Goal: Contribute content

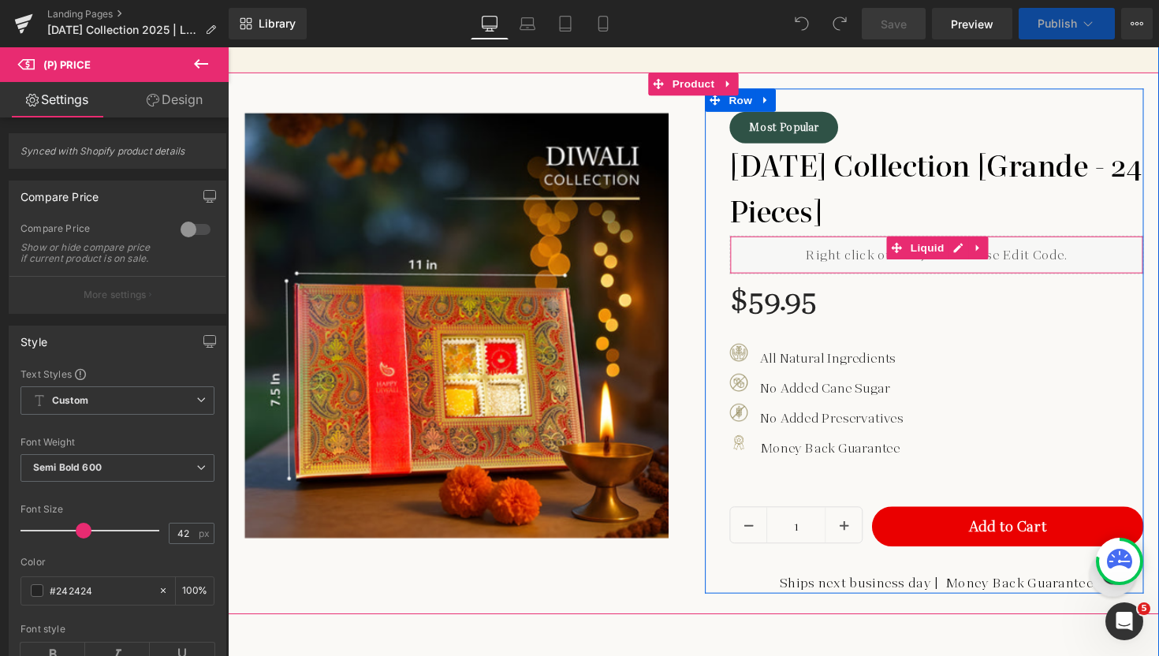
scroll to position [1293, 0]
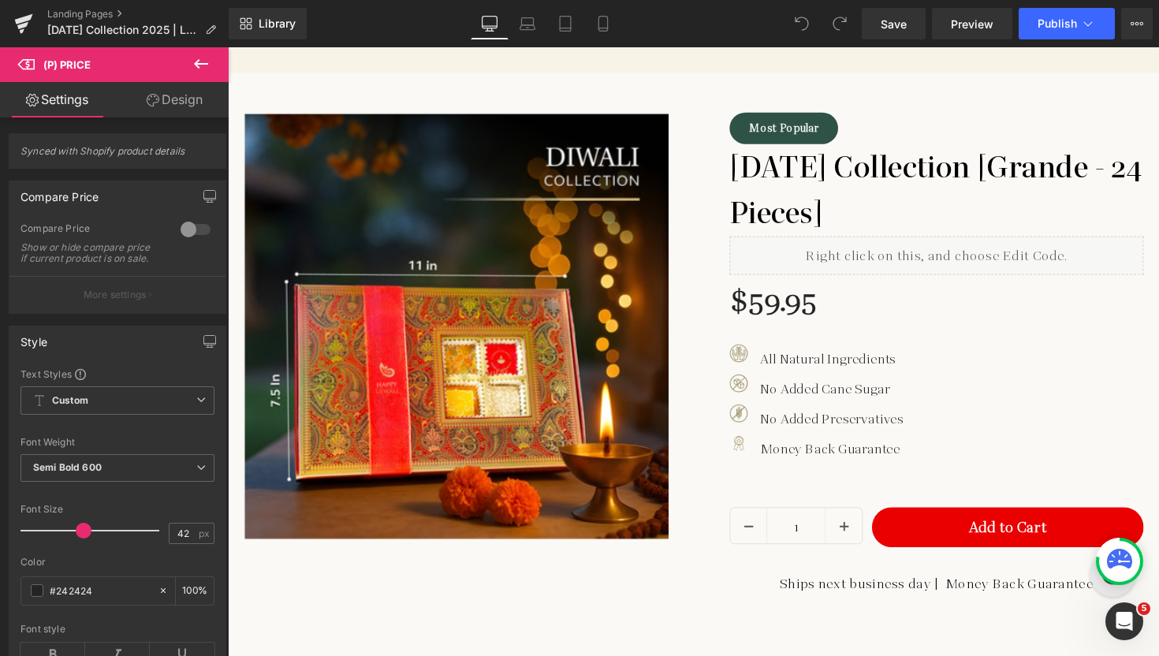
click at [203, 58] on icon at bounding box center [201, 63] width 19 height 19
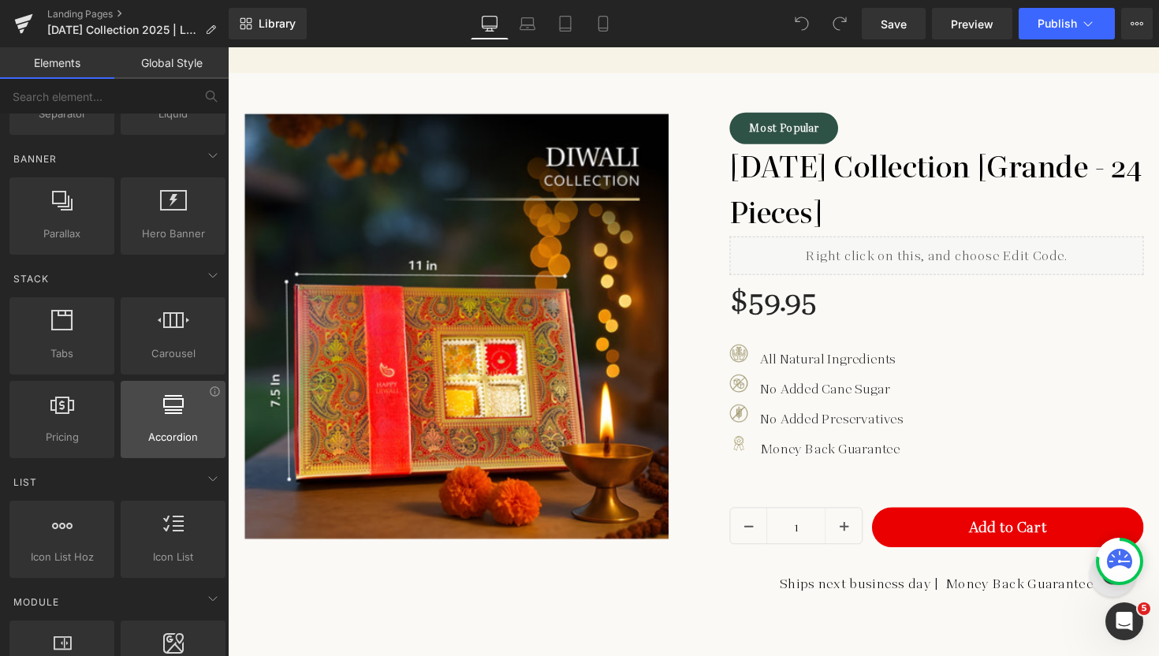
scroll to position [393, 0]
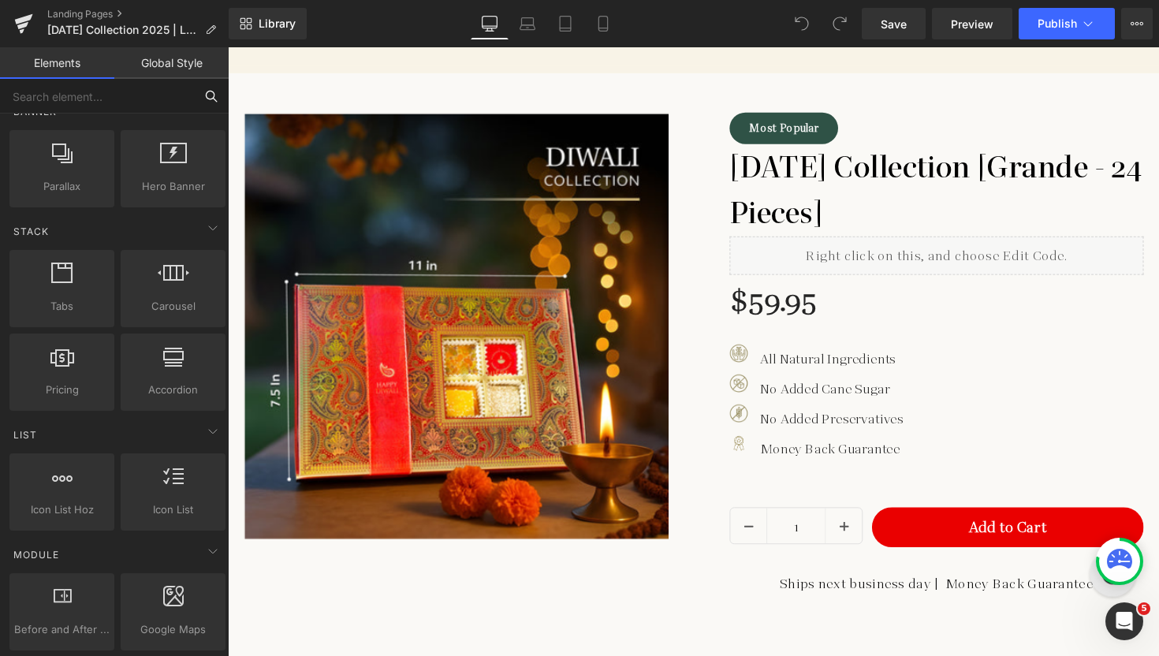
click at [119, 105] on input "text" at bounding box center [97, 96] width 194 height 35
type input "cus"
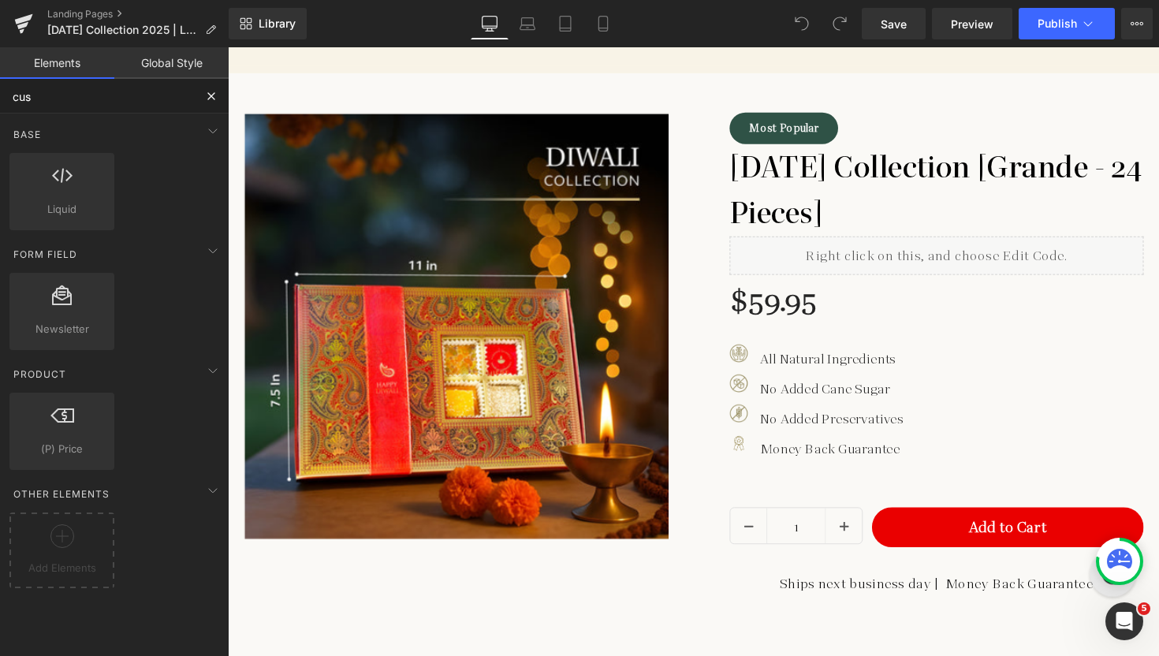
scroll to position [0, 0]
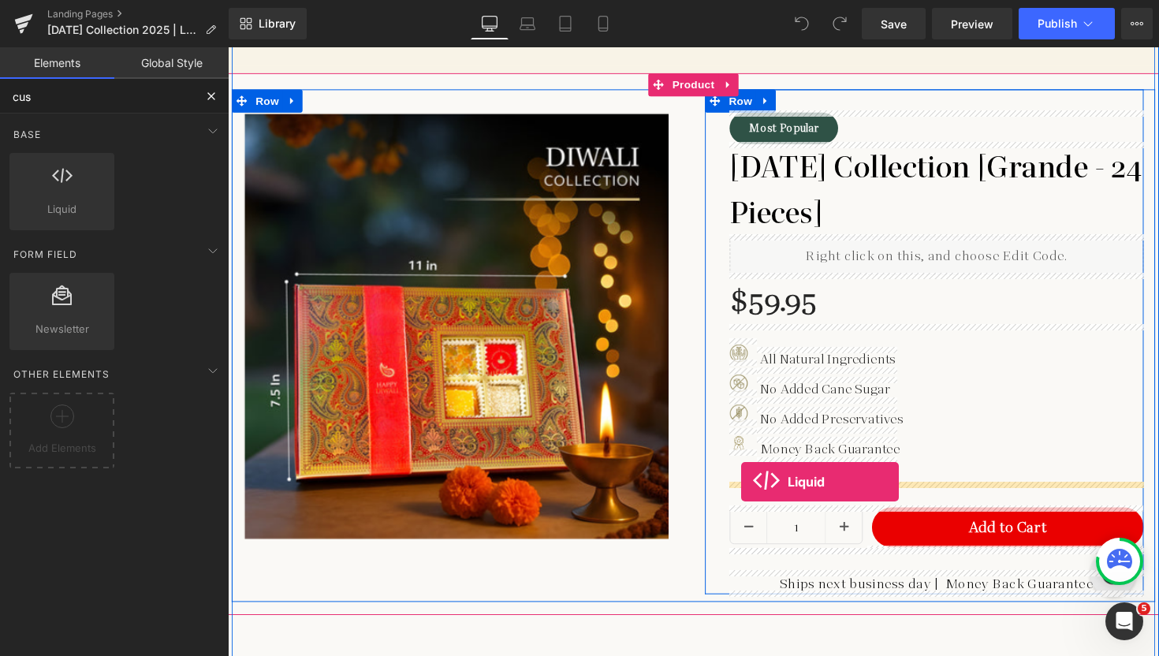
drag, startPoint x: 278, startPoint y: 239, endPoint x: 754, endPoint y: 493, distance: 539.7
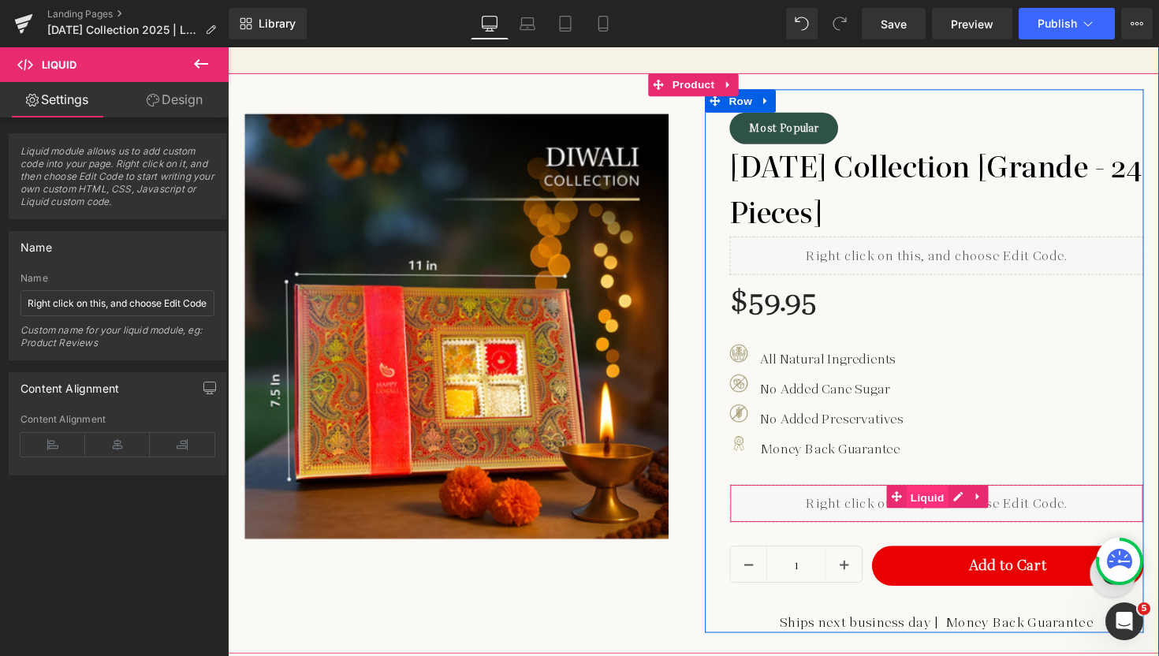
click at [929, 512] on span "Liquid" at bounding box center [944, 509] width 43 height 24
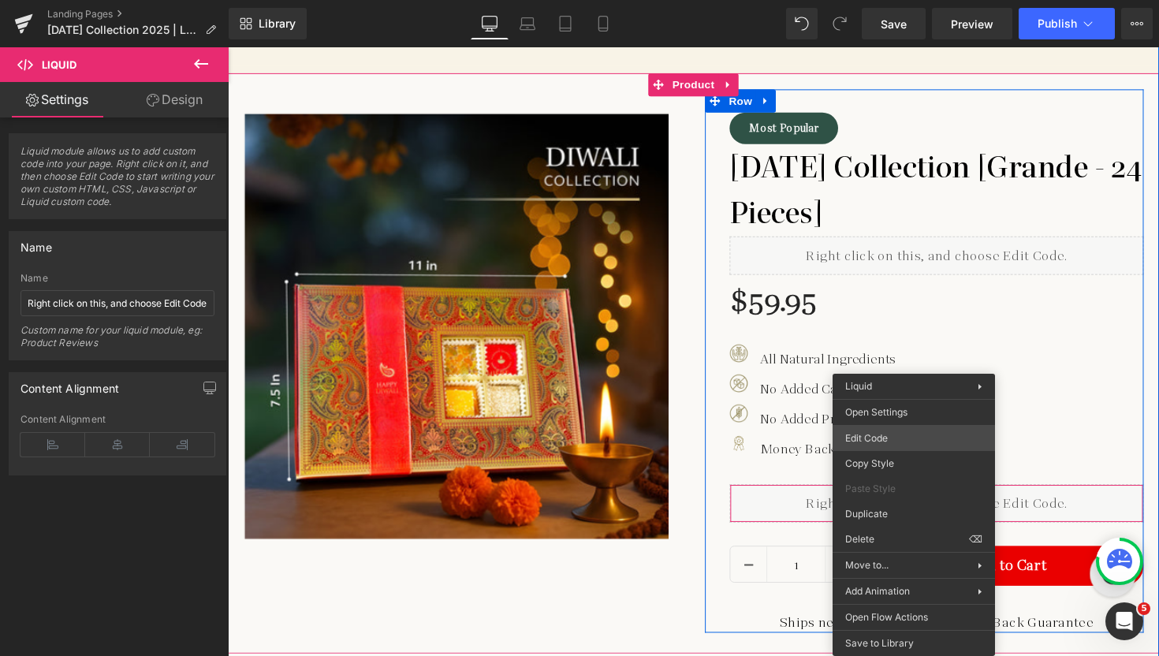
click at [856, 0] on div "Liquid You are previewing how the will restyle your page. You can not edit Elem…" at bounding box center [579, 0] width 1159 height 0
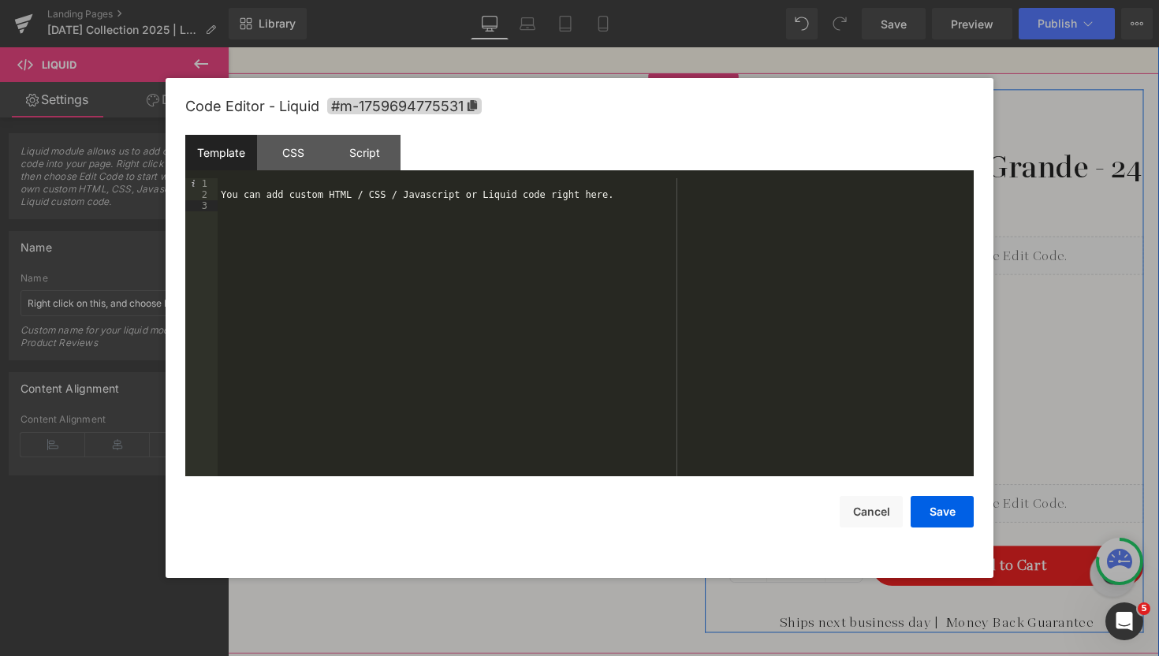
drag, startPoint x: 665, startPoint y: 223, endPoint x: 187, endPoint y: 203, distance: 478.3
click at [186, 203] on pre "1 2 3 You can add custom HTML / CSS / Javascript or Liquid code right here. XXX…" at bounding box center [579, 327] width 789 height 298
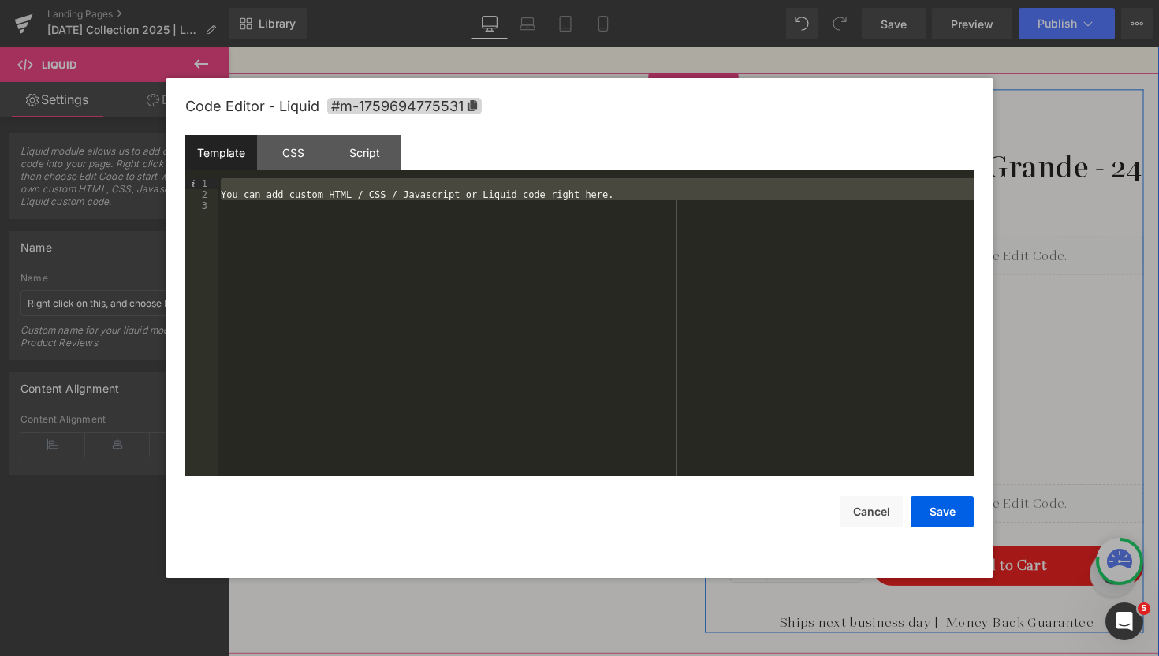
drag, startPoint x: 229, startPoint y: 203, endPoint x: 246, endPoint y: 181, distance: 28.1
click at [246, 181] on div "You can add custom HTML / CSS / Javascript or Liquid code right here." at bounding box center [596, 338] width 756 height 320
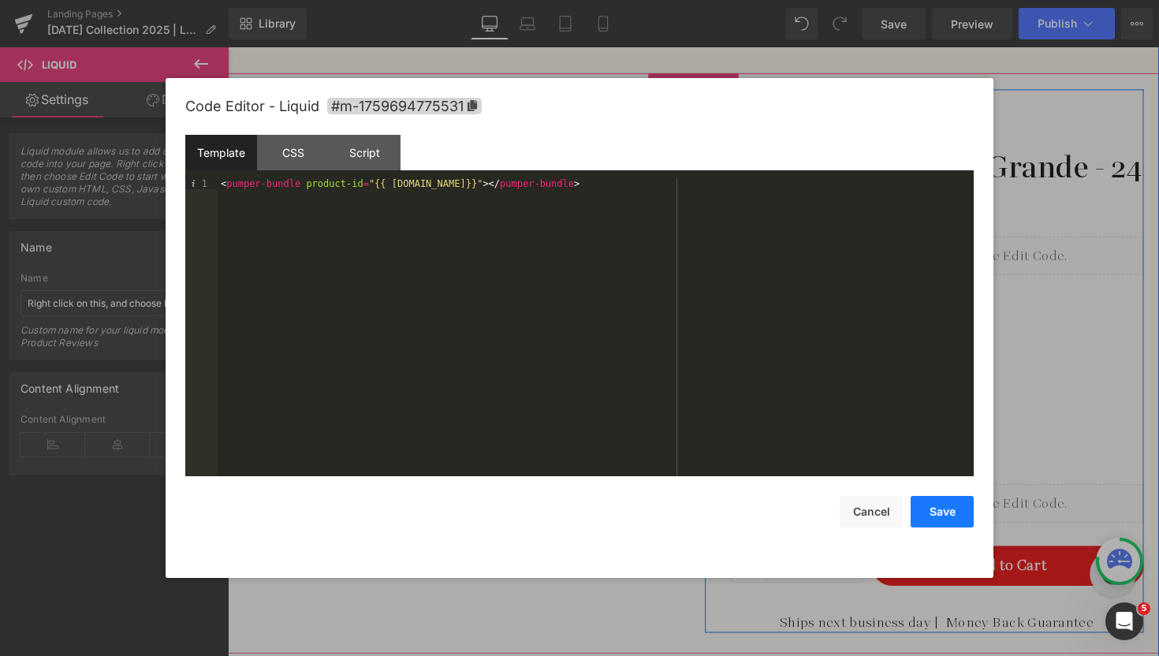
click at [934, 509] on button "Save" at bounding box center [942, 512] width 63 height 32
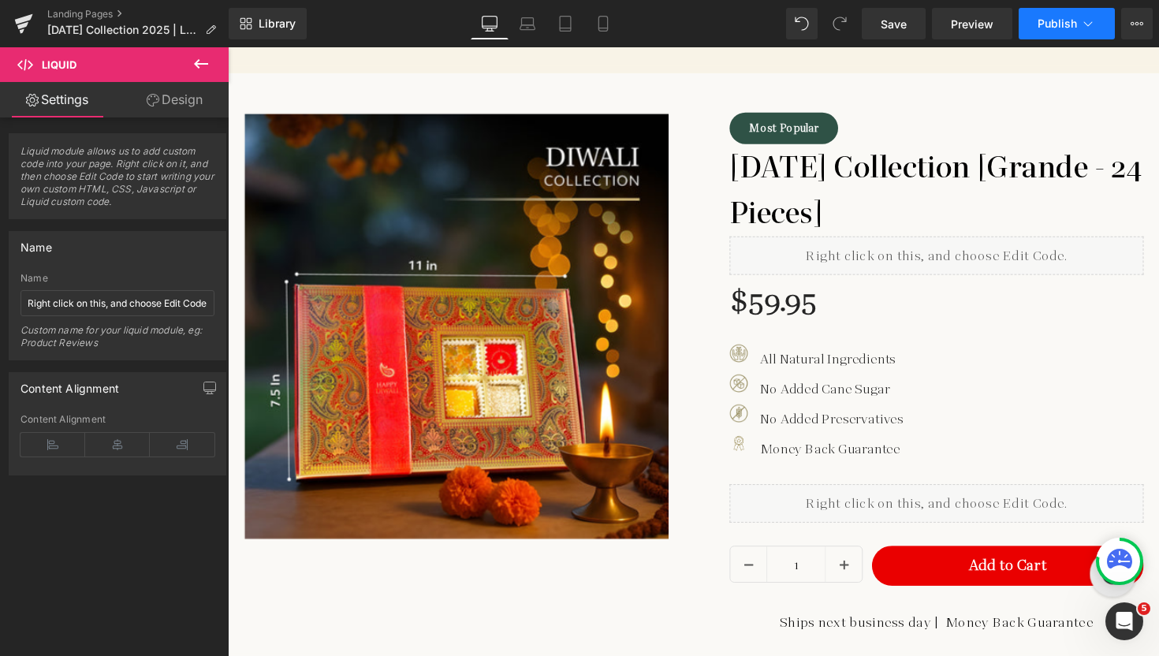
click at [1050, 28] on span "Publish" at bounding box center [1057, 23] width 39 height 13
click at [966, 18] on span "Preview" at bounding box center [972, 24] width 43 height 17
click at [1053, 18] on span "Publish" at bounding box center [1057, 23] width 39 height 13
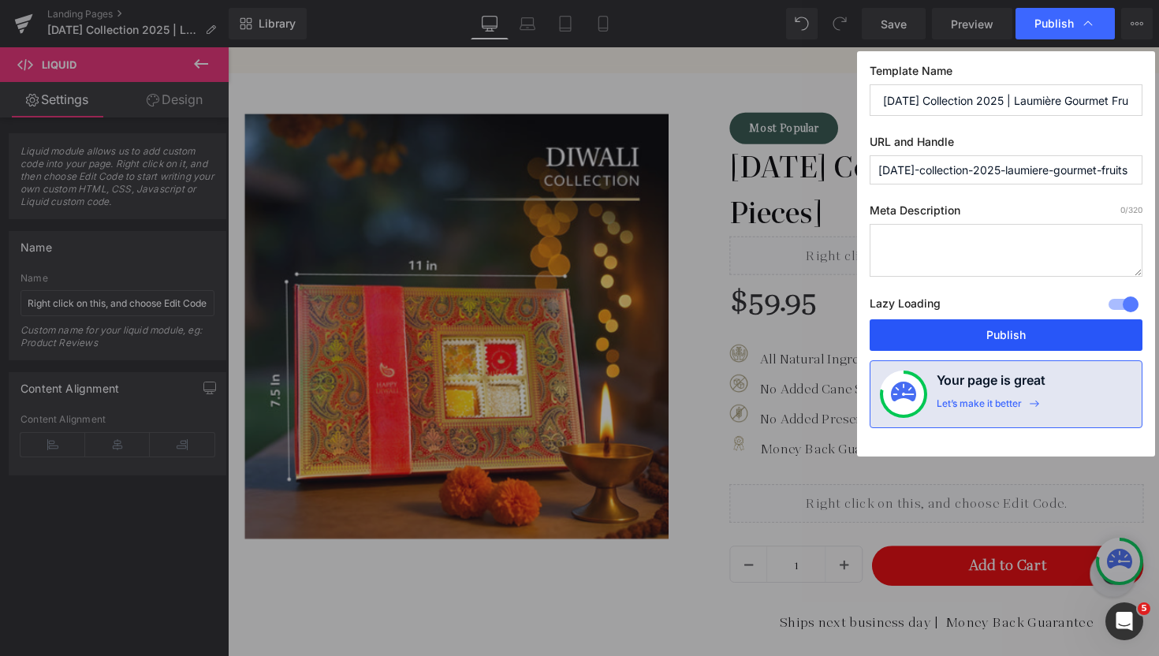
click at [990, 331] on button "Publish" at bounding box center [1006, 335] width 273 height 32
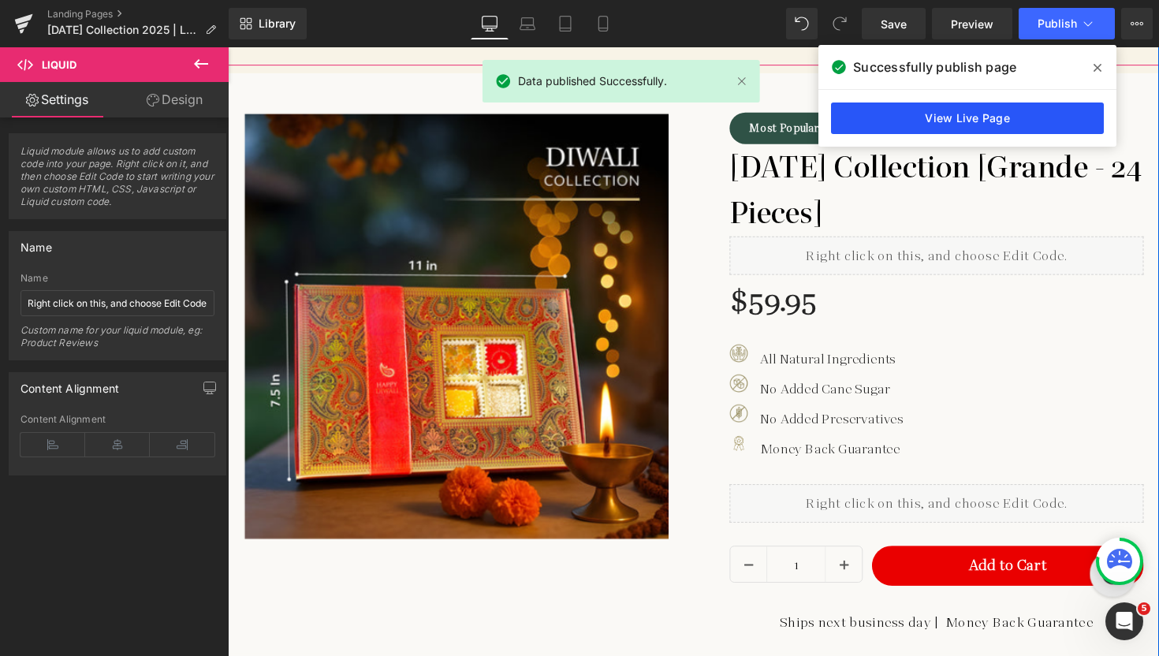
click at [958, 114] on link "View Live Page" at bounding box center [967, 119] width 273 height 32
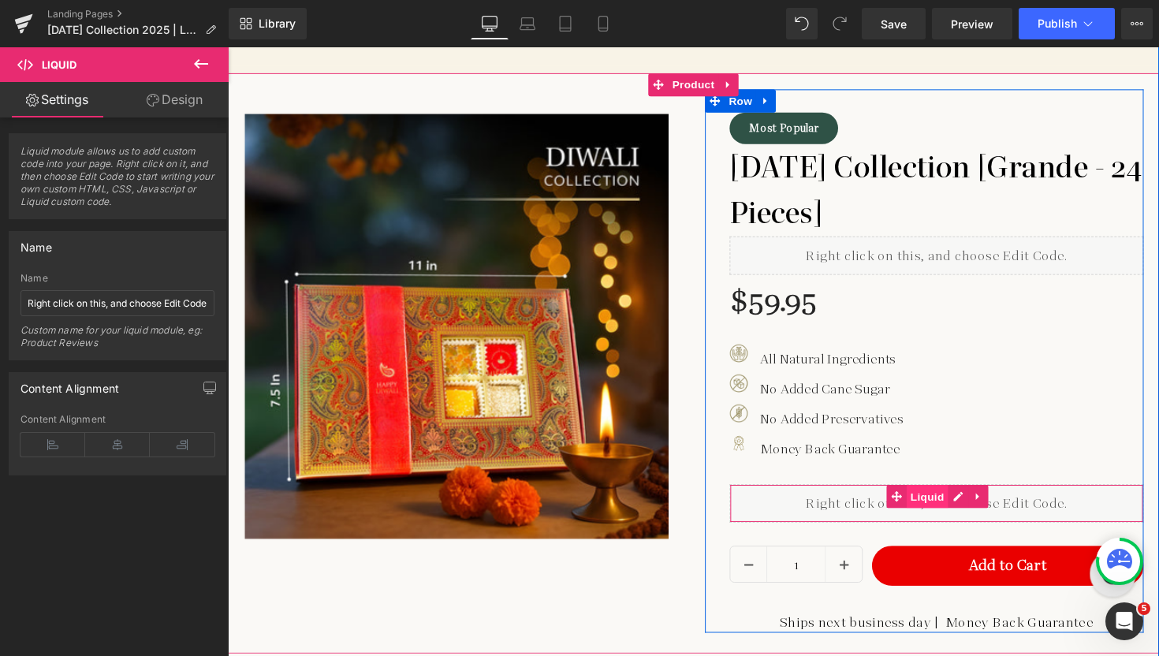
click at [933, 509] on span "Liquid" at bounding box center [944, 508] width 43 height 24
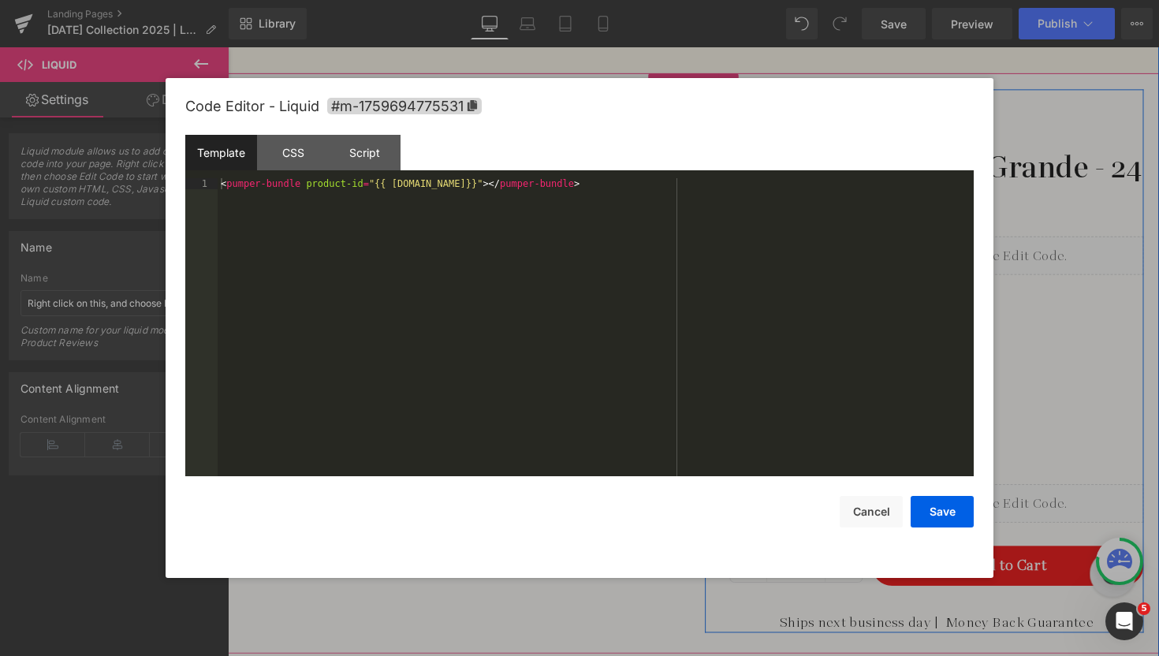
click at [882, 0] on div "Liquid You are previewing how the will restyle your page. You can not edit Elem…" at bounding box center [579, 0] width 1159 height 0
drag, startPoint x: 592, startPoint y: 190, endPoint x: 177, endPoint y: 177, distance: 415.7
click at [177, 177] on div "Code Editor - Liquid #m-1759694775531 Template CSS Script Data 1 < pumper-bundl…" at bounding box center [580, 328] width 828 height 500
click at [278, 157] on div "CSS" at bounding box center [293, 152] width 72 height 35
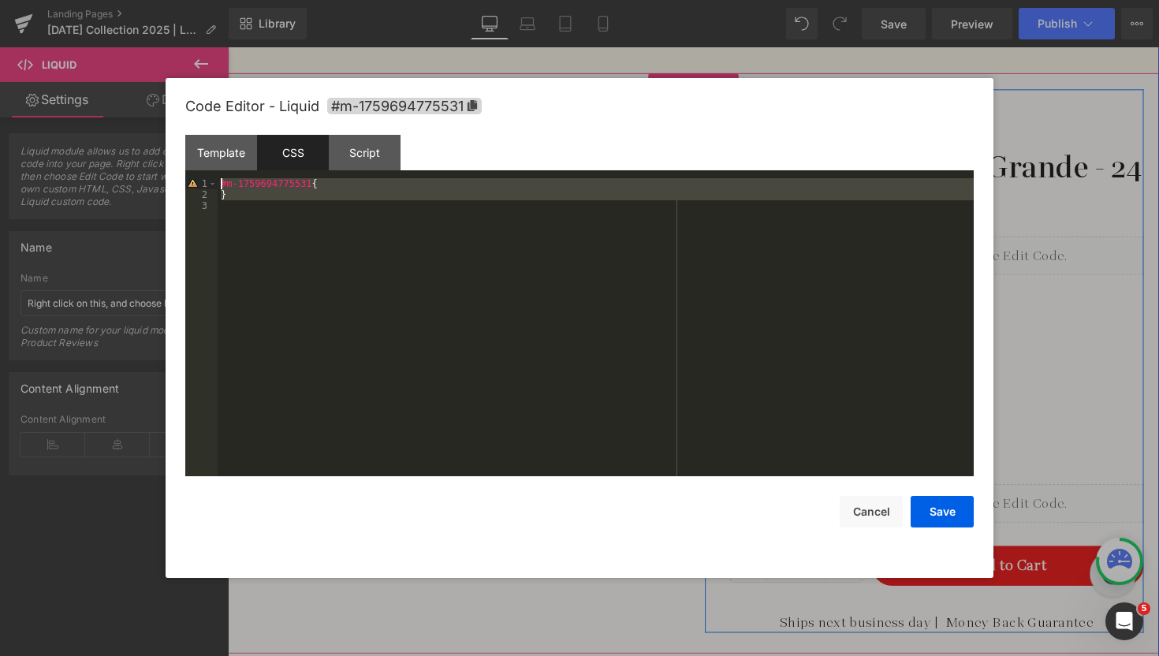
drag, startPoint x: 292, startPoint y: 209, endPoint x: 218, endPoint y: 173, distance: 82.2
click at [218, 173] on div "Template CSS Script Data 1 XXXXXXXXXXXXXXXXXXXXXXXXXXXXXXXXXXXXXXXXXXXXXXXXXX 1…" at bounding box center [579, 305] width 789 height 341
click at [360, 148] on div "Script" at bounding box center [365, 152] width 72 height 35
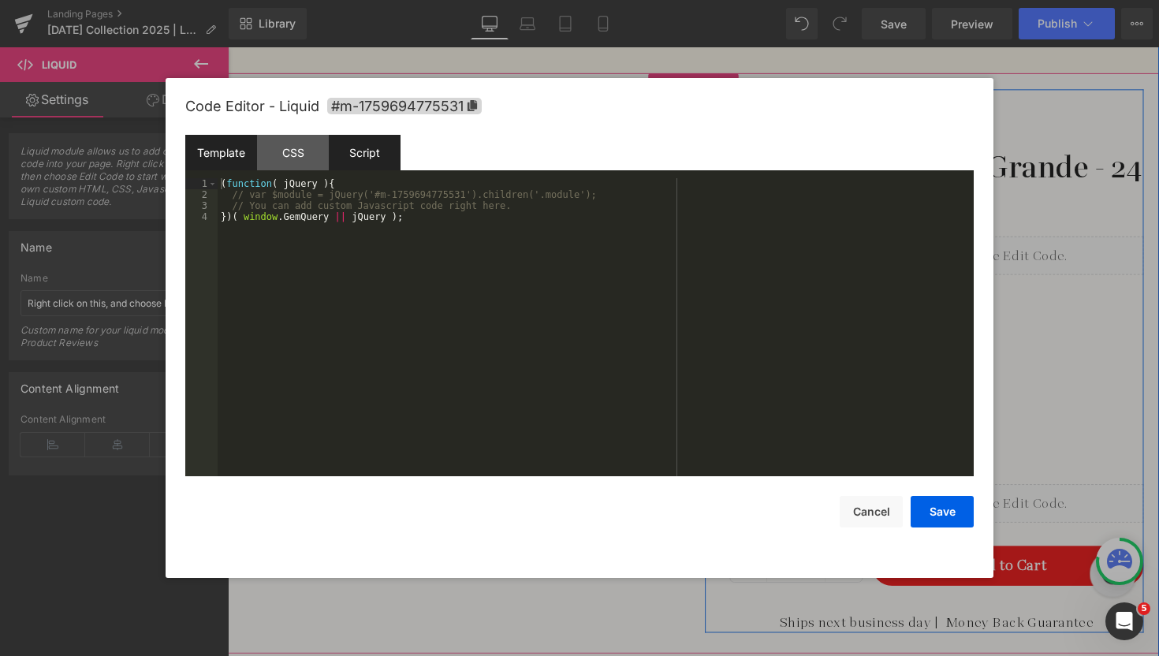
click at [222, 148] on div "Template" at bounding box center [221, 152] width 72 height 35
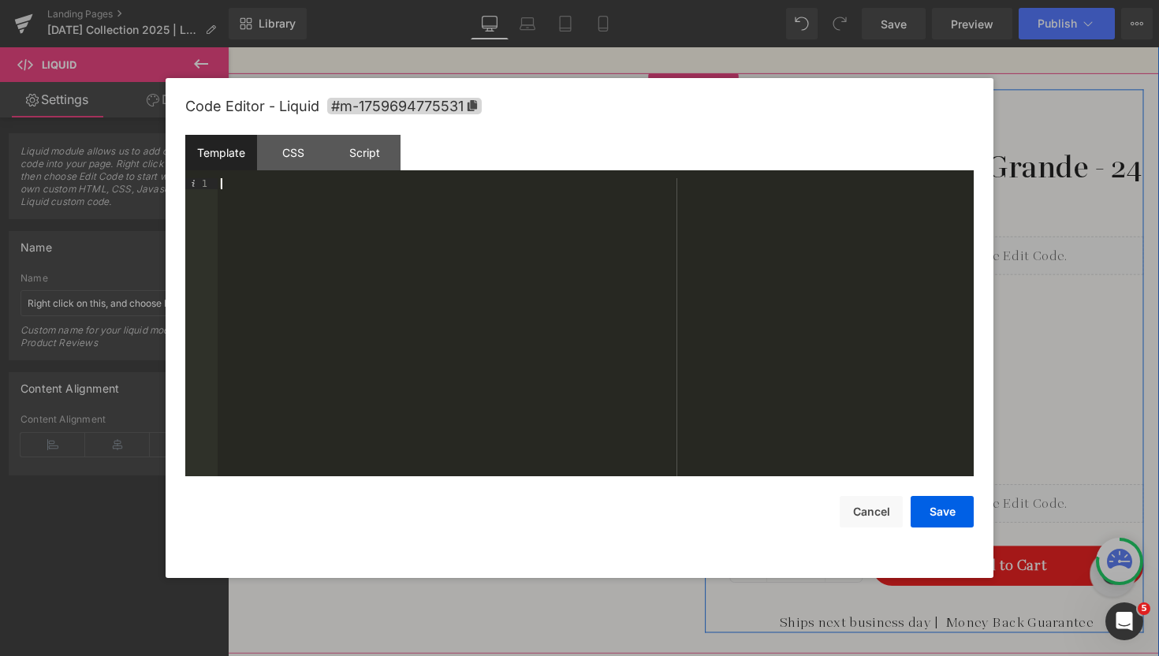
click at [308, 196] on div at bounding box center [596, 338] width 756 height 320
click at [938, 505] on button "Save" at bounding box center [942, 512] width 63 height 32
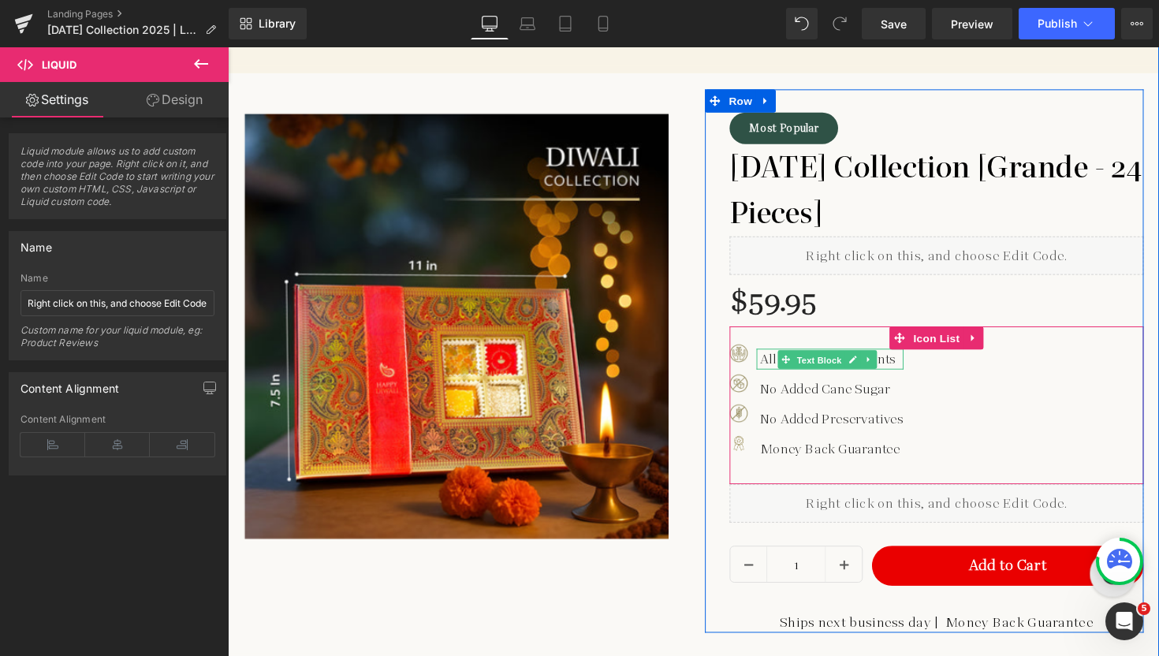
click at [807, 358] on span "Text Block" at bounding box center [833, 367] width 52 height 19
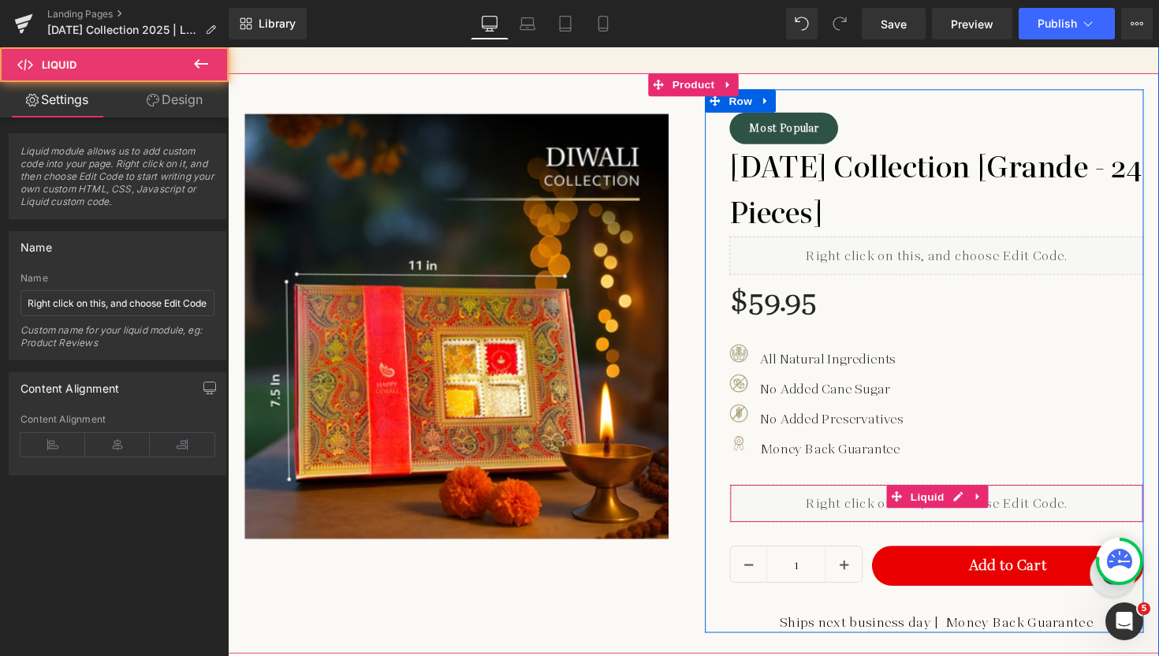
click at [845, 517] on div "Liquid" at bounding box center [954, 514] width 424 height 39
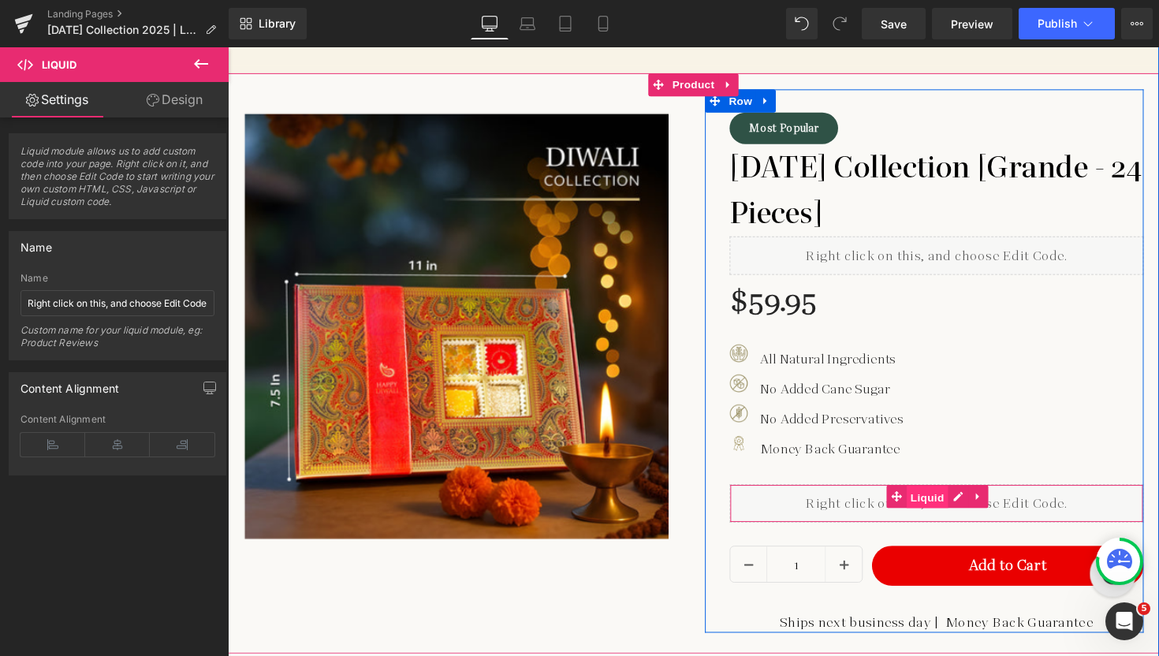
click at [948, 505] on span "Liquid" at bounding box center [944, 509] width 43 height 24
click at [915, 505] on icon at bounding box center [913, 507] width 11 height 11
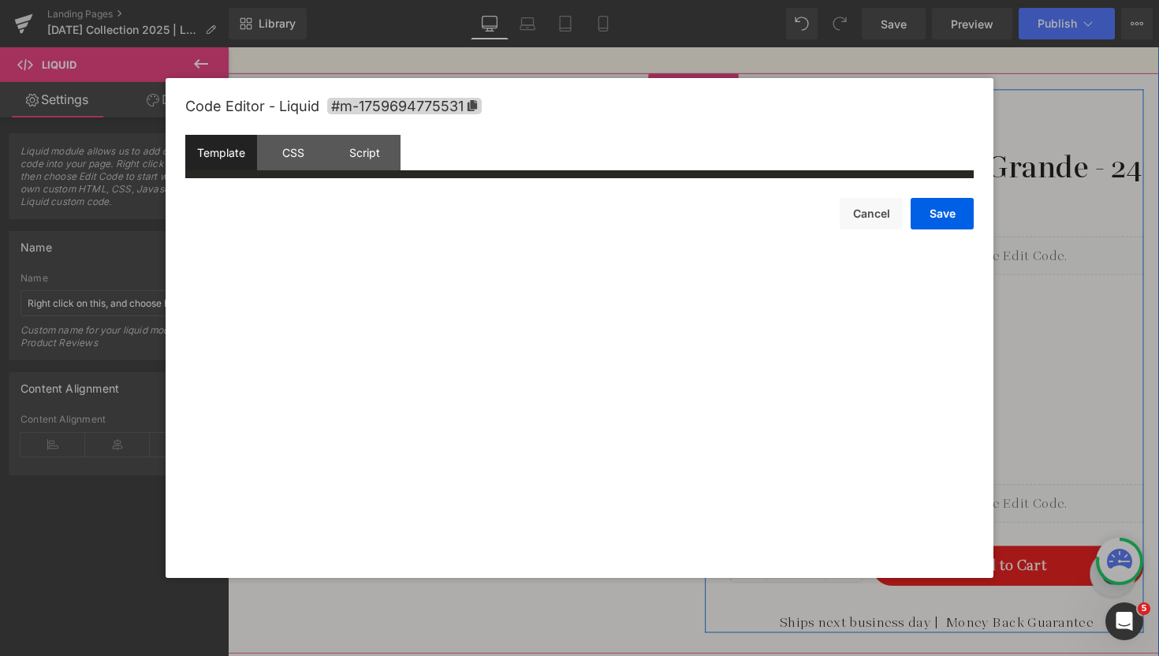
click at [889, 0] on div "Liquid You are previewing how the will restyle your page. You can not edit Elem…" at bounding box center [579, 0] width 1159 height 0
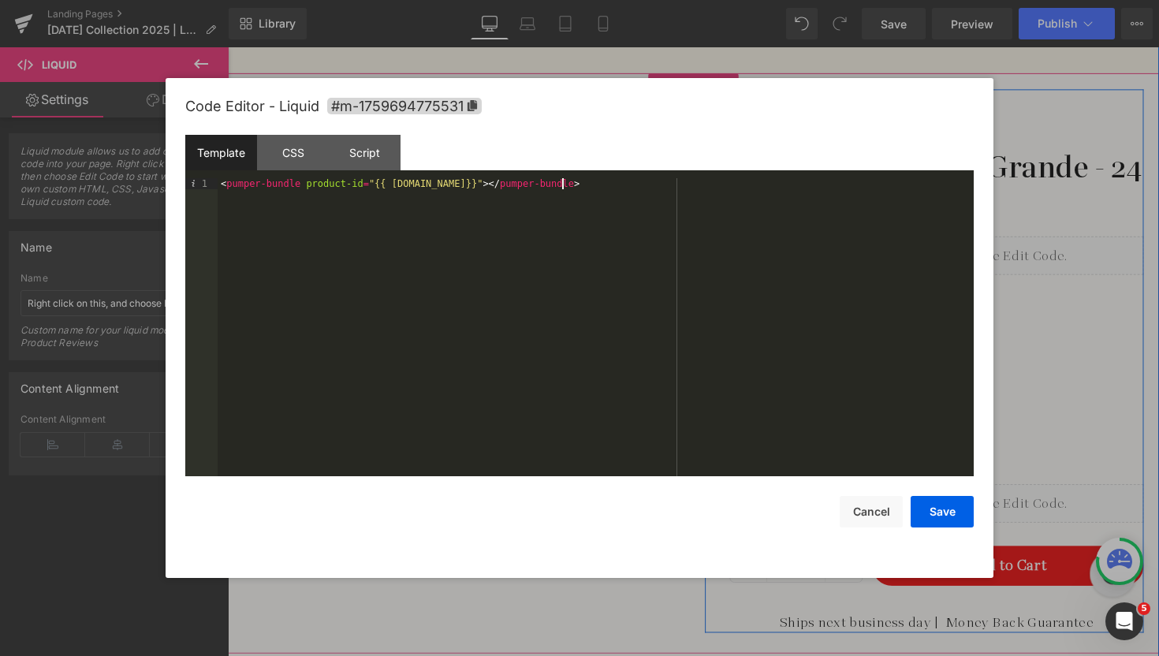
click at [608, 185] on div "< pumper-bundle product-id = "{{ [DOMAIN_NAME]}}" > </ pumper-bundle >" at bounding box center [596, 338] width 756 height 320
click at [888, 509] on button "Cancel" at bounding box center [871, 512] width 63 height 32
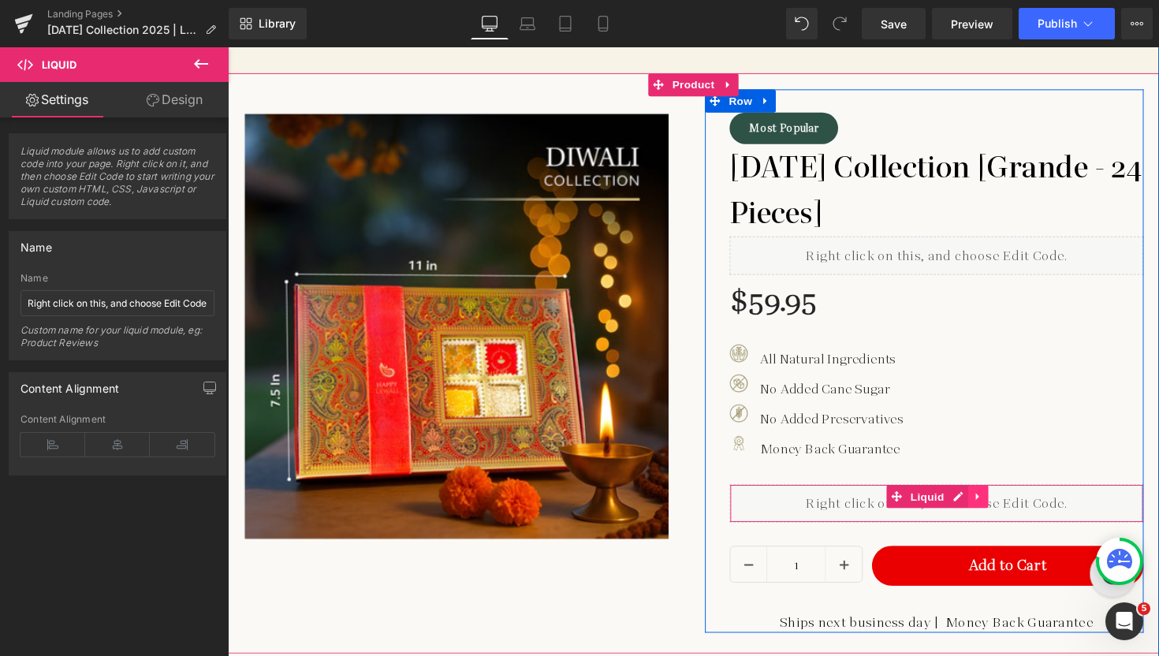
click at [998, 505] on link at bounding box center [996, 508] width 21 height 24
click at [985, 509] on icon at bounding box center [986, 507] width 11 height 11
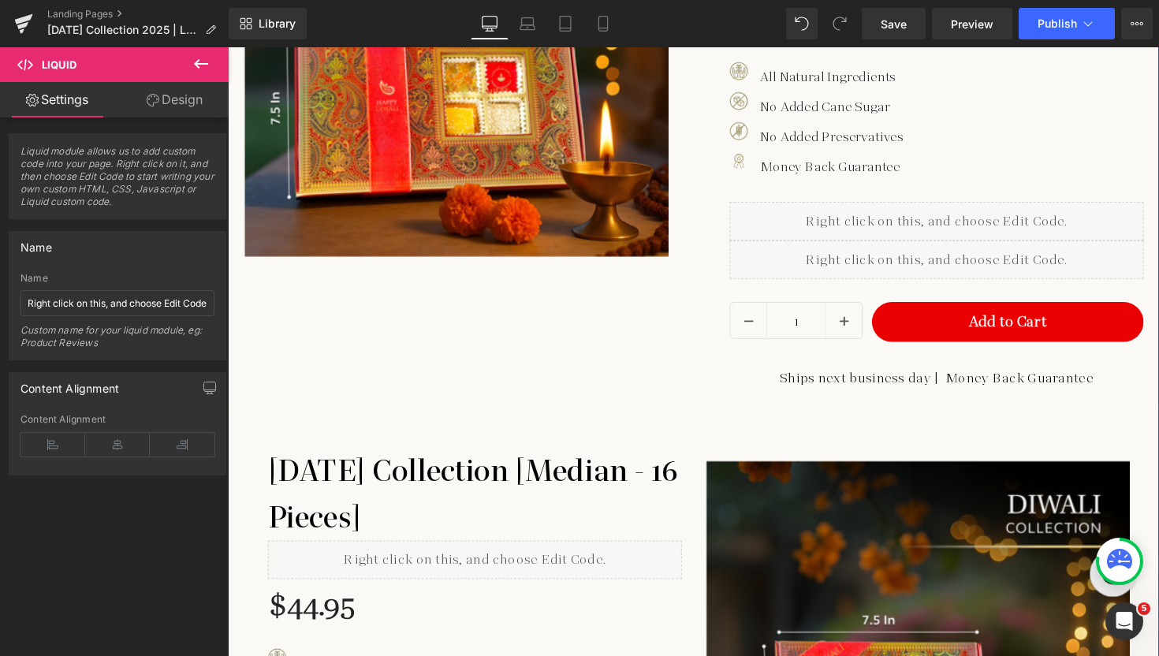
scroll to position [1581, 0]
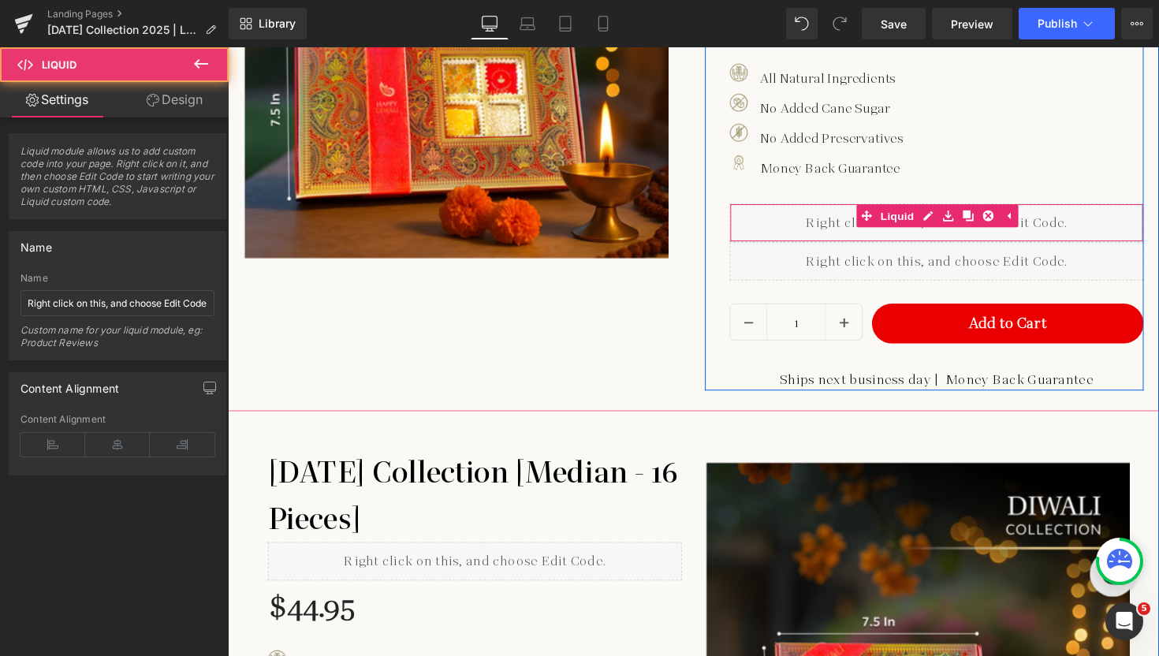
click at [991, 214] on div "Liquid" at bounding box center [954, 226] width 424 height 39
click at [1001, 214] on icon at bounding box center [1006, 219] width 11 height 11
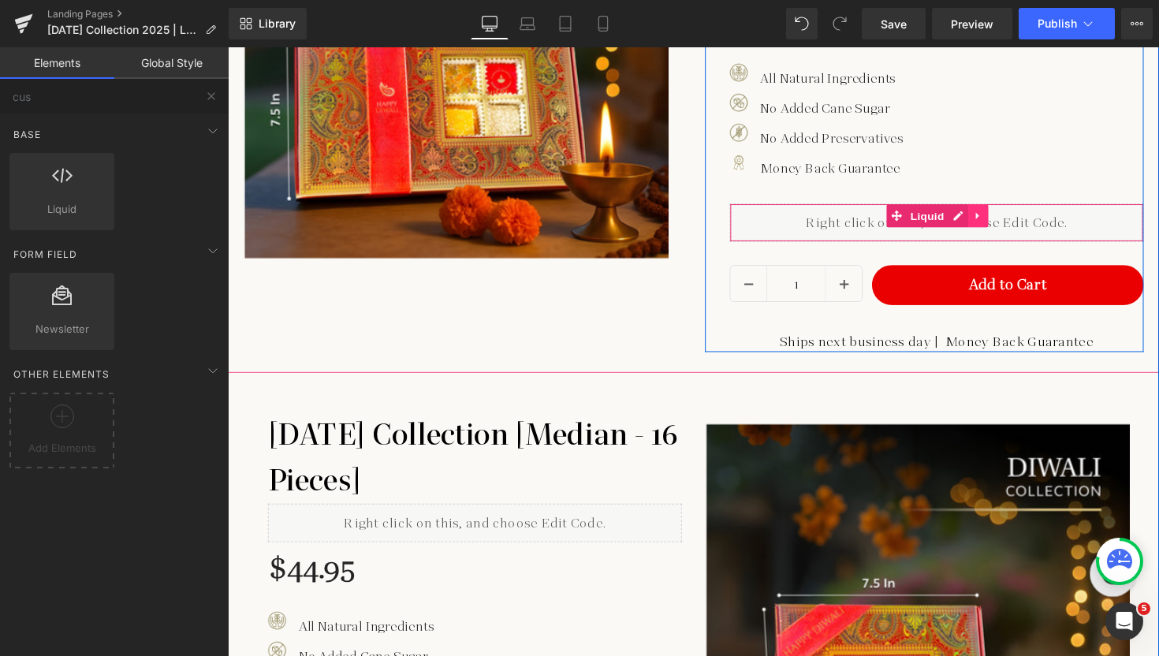
click at [992, 214] on icon at bounding box center [996, 220] width 11 height 12
click at [1001, 214] on icon at bounding box center [1006, 220] width 11 height 12
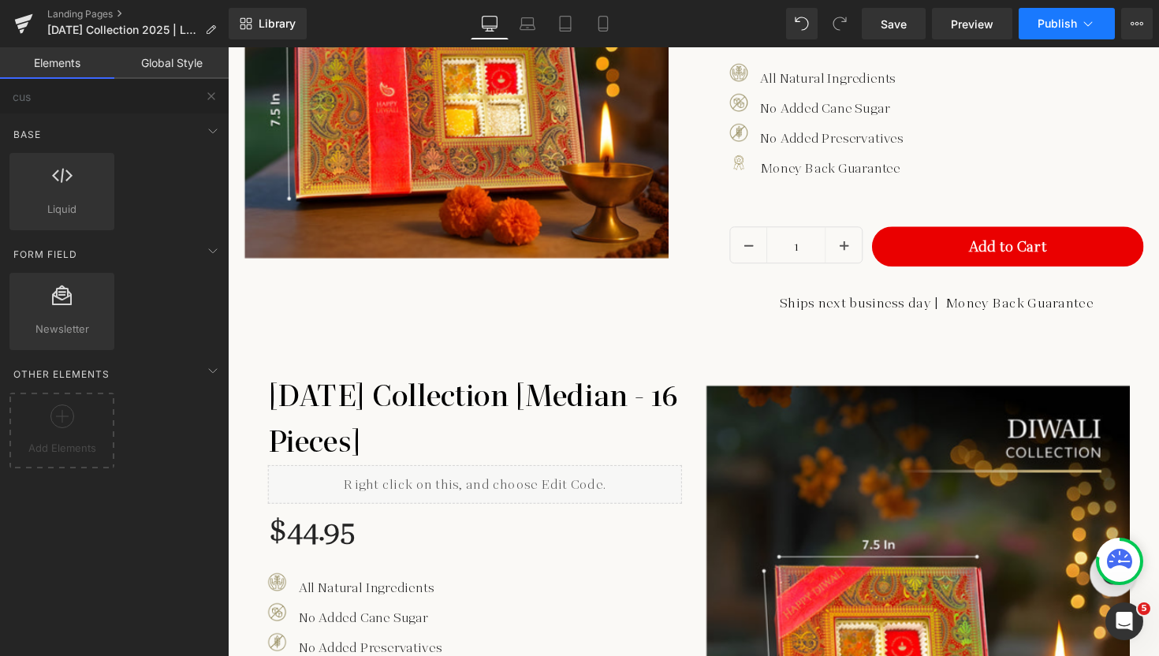
click at [1078, 14] on button "Publish" at bounding box center [1067, 24] width 96 height 32
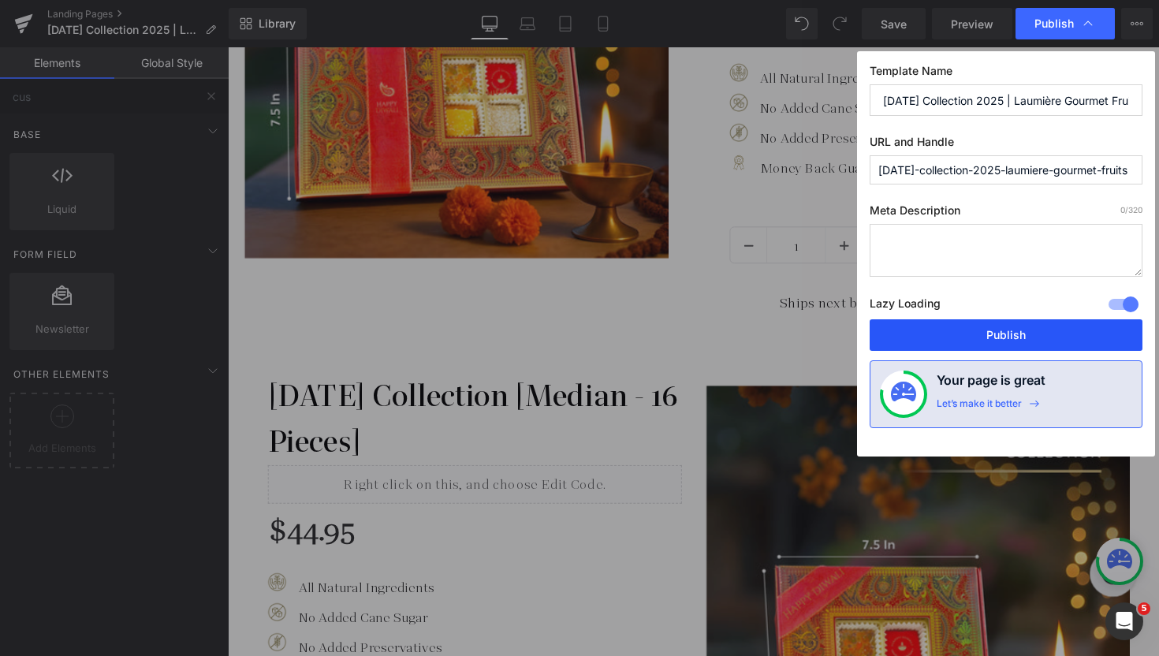
click at [975, 337] on button "Publish" at bounding box center [1006, 335] width 273 height 32
